Goal: Transaction & Acquisition: Purchase product/service

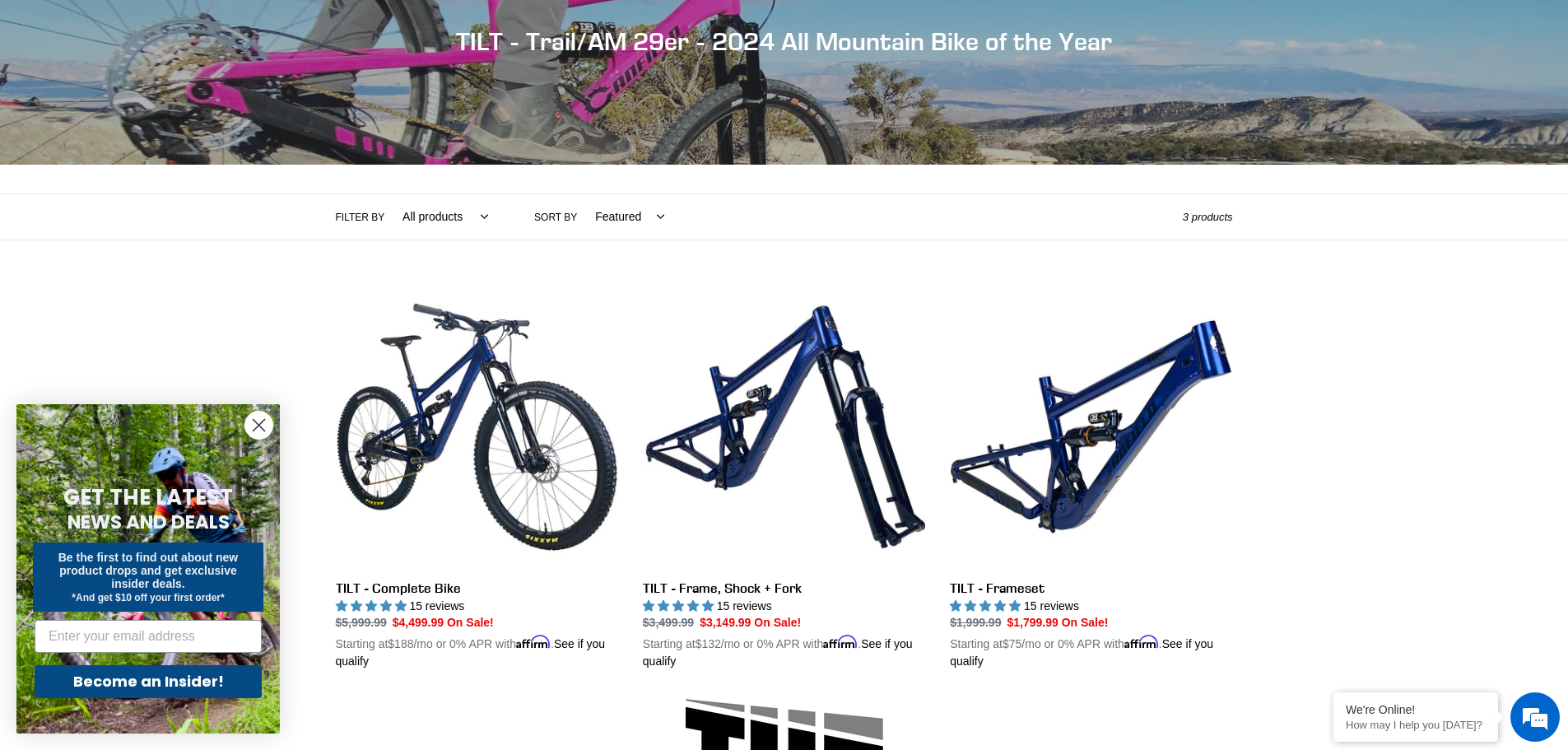
scroll to position [412, 0]
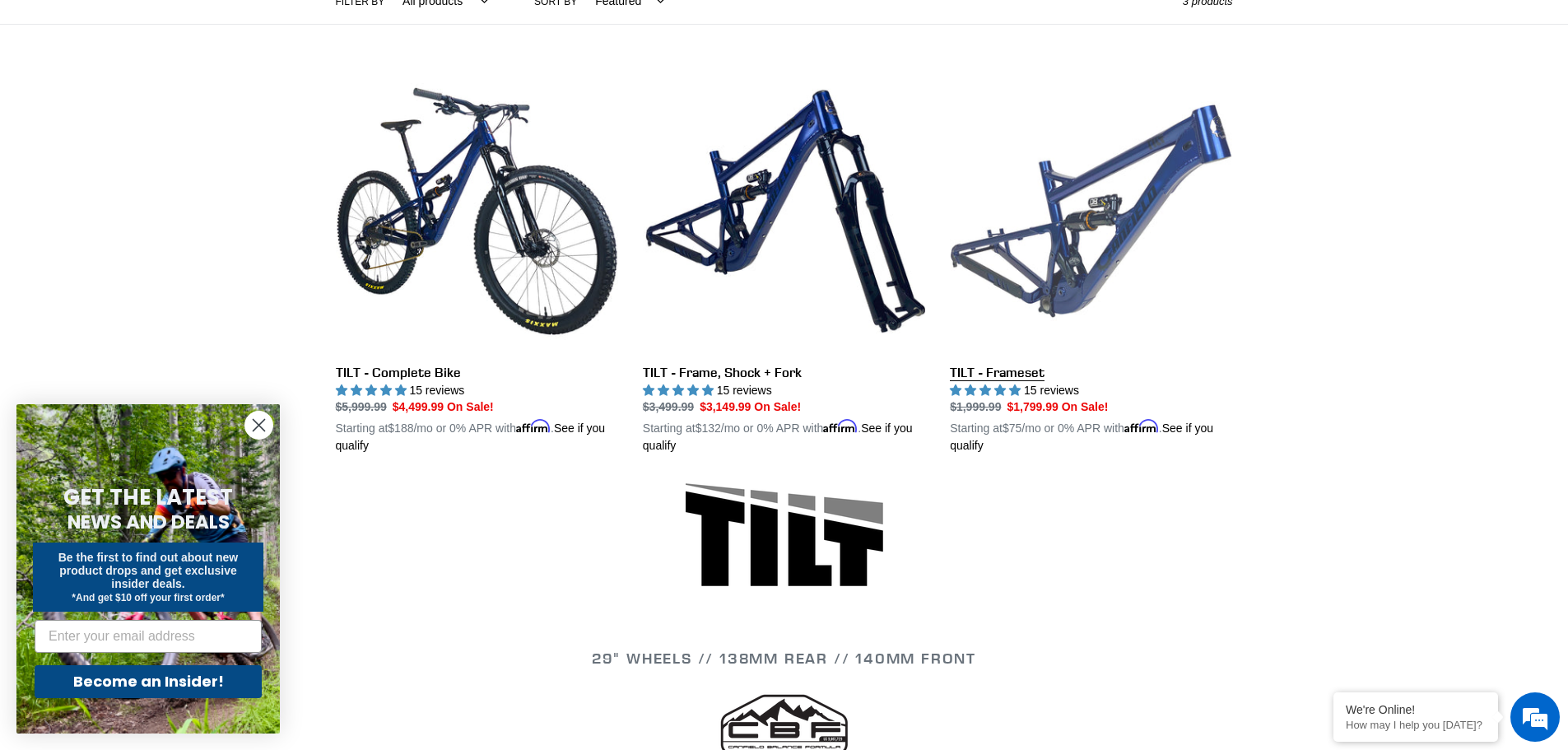
click at [1074, 233] on link "TILT - Frameset" at bounding box center [1091, 262] width 282 height 386
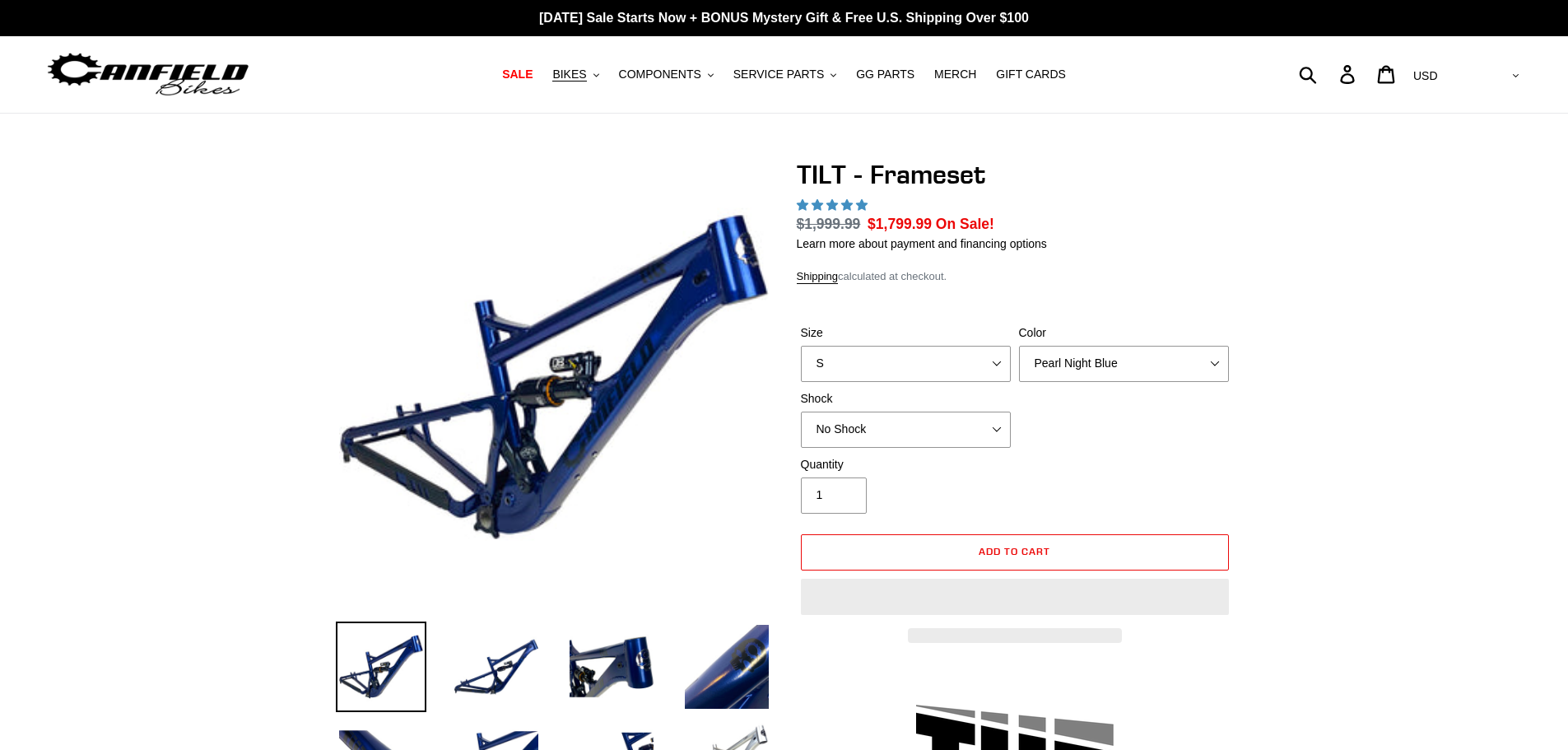
select select "highest-rating"
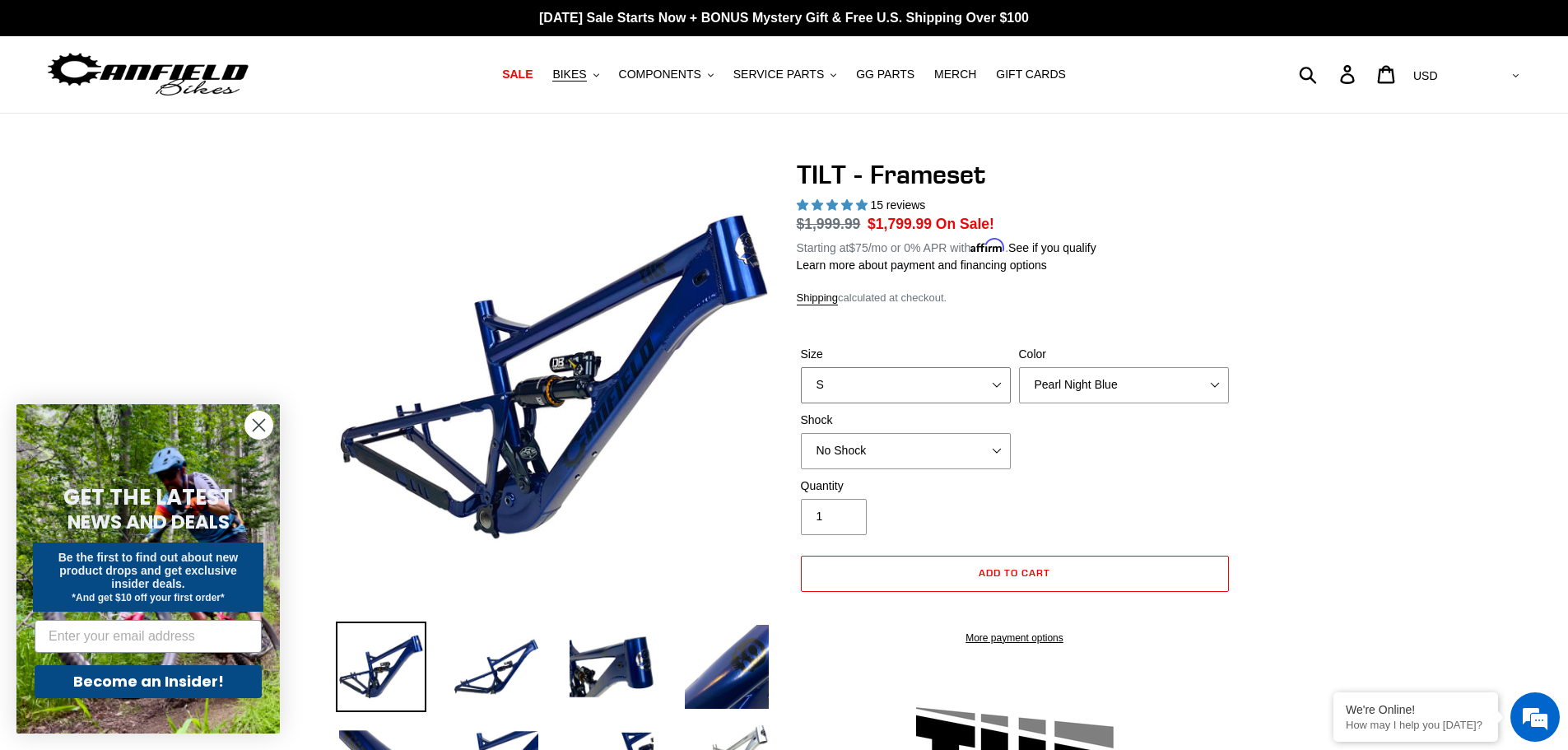
click at [973, 379] on select "S M L XL" at bounding box center [906, 385] width 210 height 36
select select "M"
click at [801, 367] on select "S M L XL" at bounding box center [906, 385] width 210 height 36
click at [1151, 389] on select "Pearl Night Blue Stealth Silver" at bounding box center [1123, 385] width 210 height 36
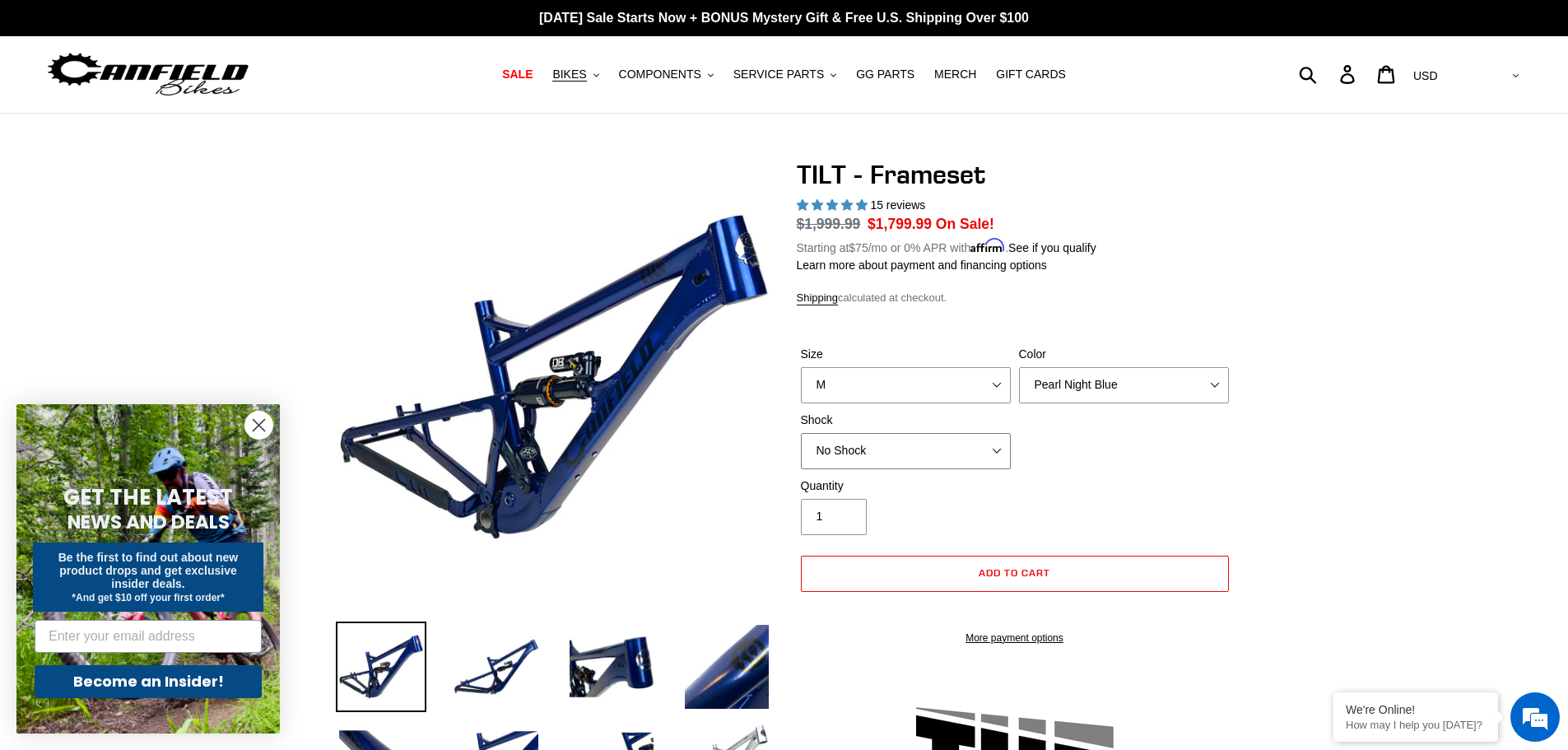
click at [954, 454] on select "No Shock Cane Creek DB Kitsuma Air RockShox Deluxe Ultimate Fox FLOAT X EXT Sto…" at bounding box center [906, 451] width 210 height 36
select select "Fox FLOAT X"
click at [801, 433] on select "No Shock Cane Creek DB Kitsuma Air RockShox Deluxe Ultimate Fox FLOAT X EXT Sto…" at bounding box center [906, 451] width 210 height 36
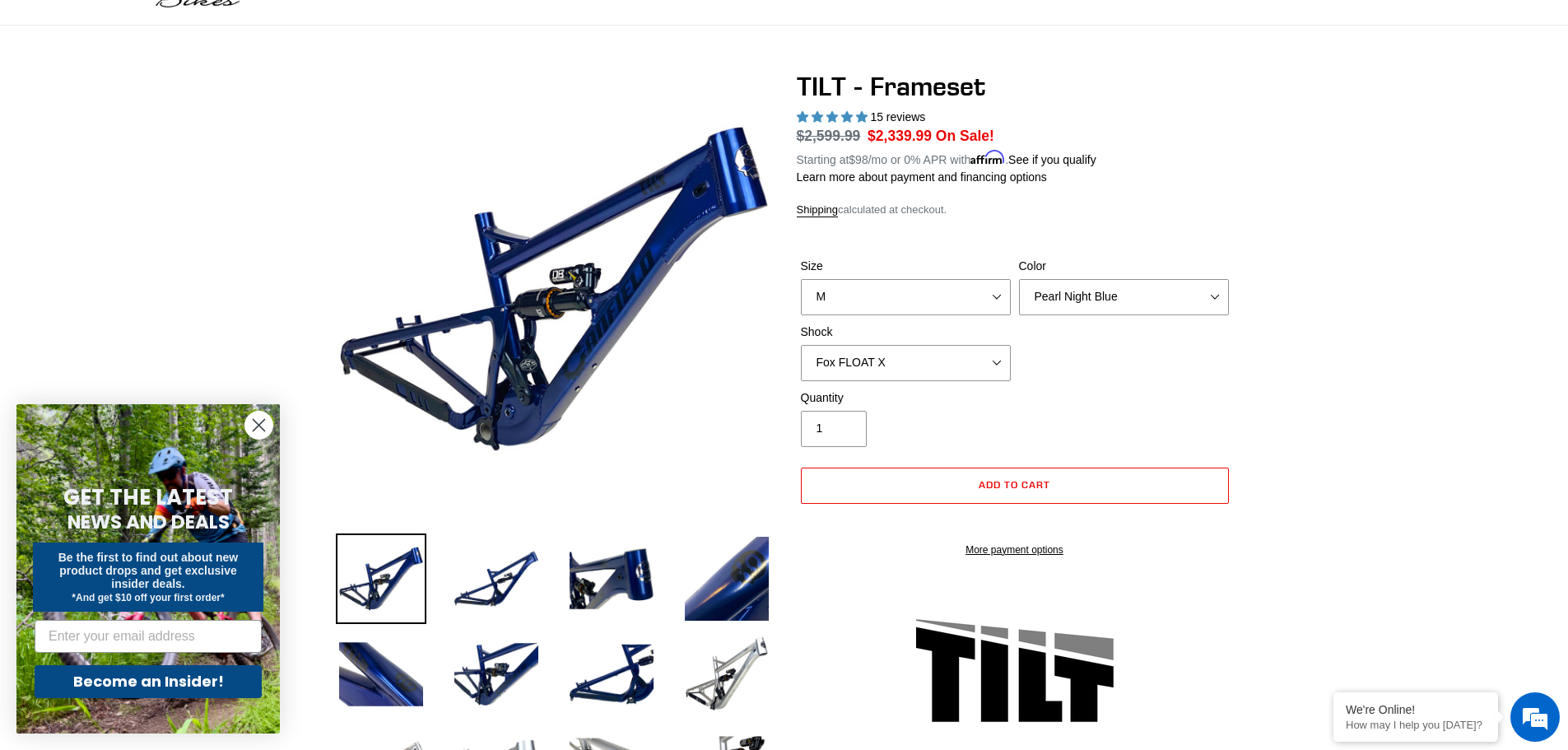
scroll to position [82, 0]
